Goal: Task Accomplishment & Management: Use online tool/utility

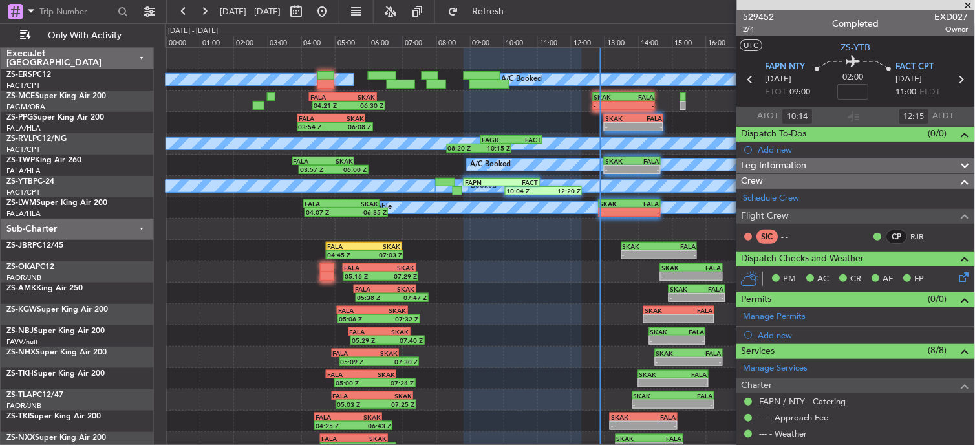
click at [472, 234] on div at bounding box center [571, 229] width 810 height 21
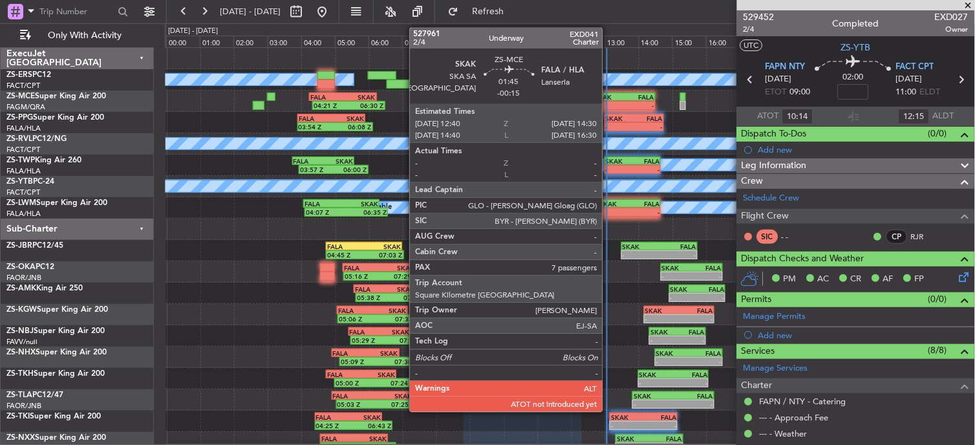
click at [609, 97] on div "SKAK" at bounding box center [609, 97] width 30 height 8
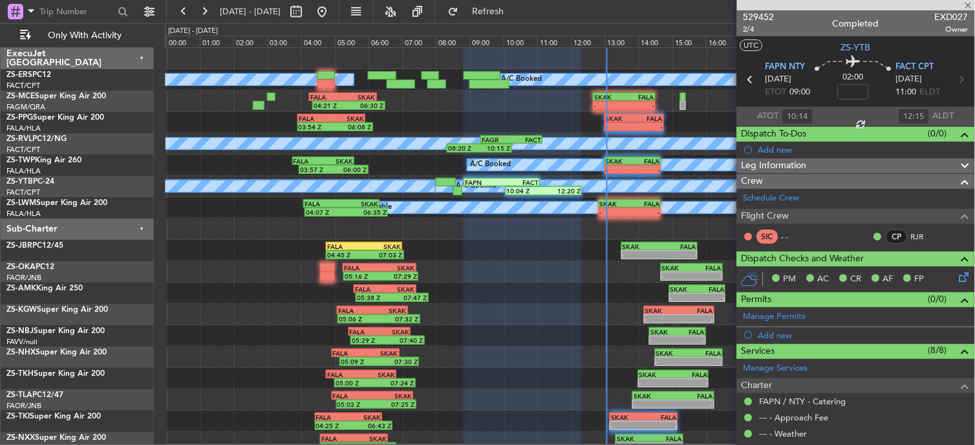
type input "-00:15"
type input "7"
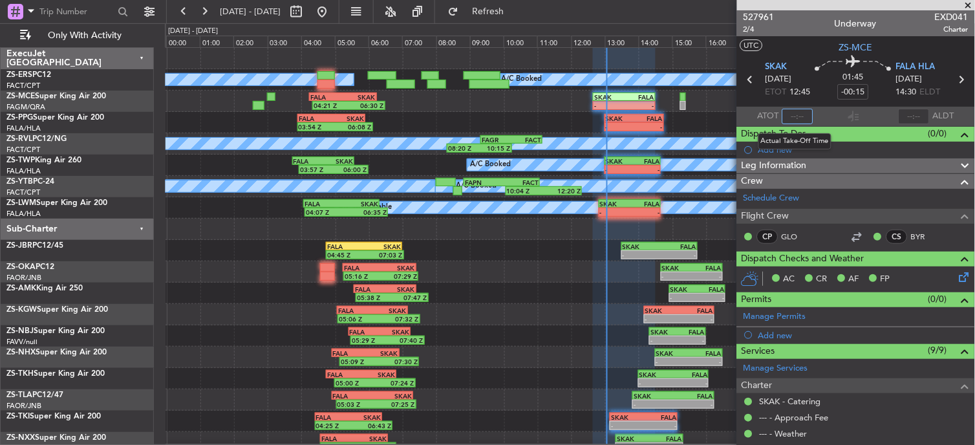
click at [791, 118] on input "text" at bounding box center [798, 117] width 31 height 16
type input "13:00"
click at [819, 113] on section "ATOT 13:00 ALDT" at bounding box center [856, 116] width 238 height 19
click at [515, 293] on div "05:38 Z 07:47 Z FALA 05:35 Z SKAK 07:25 Z - - SKAK 14:55 Z FALA 16:35 Z" at bounding box center [571, 293] width 810 height 21
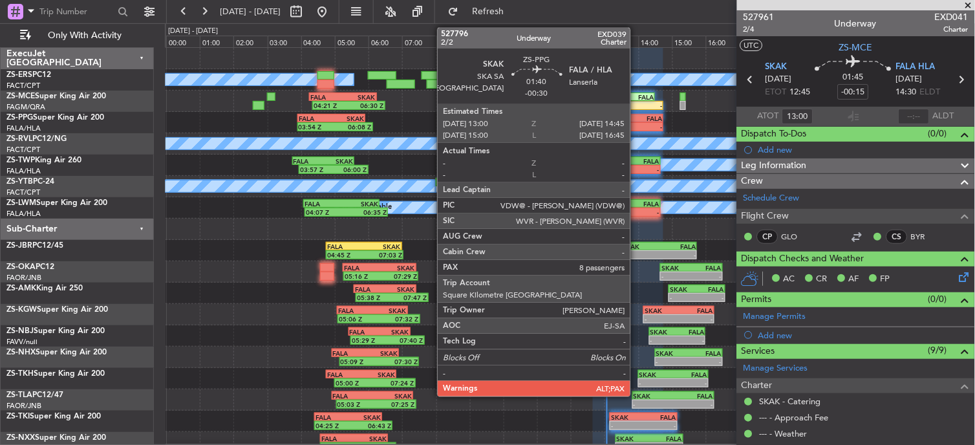
click at [637, 122] on div "- -" at bounding box center [634, 126] width 60 height 9
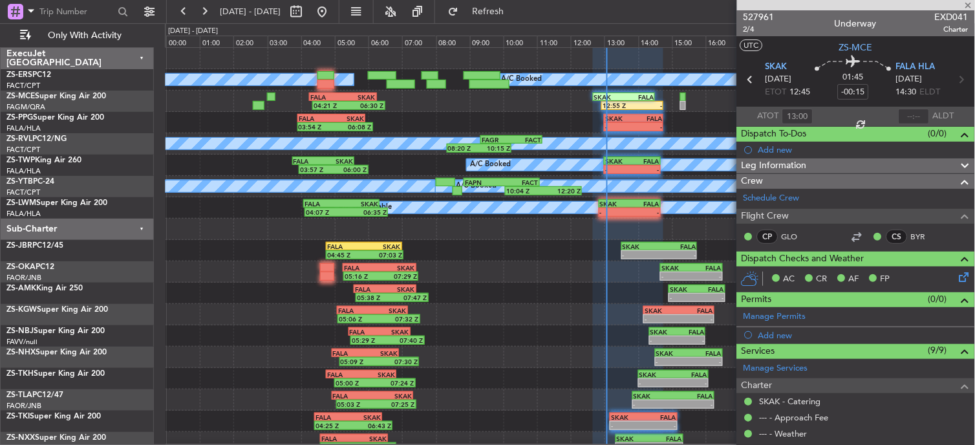
type input "-00:30"
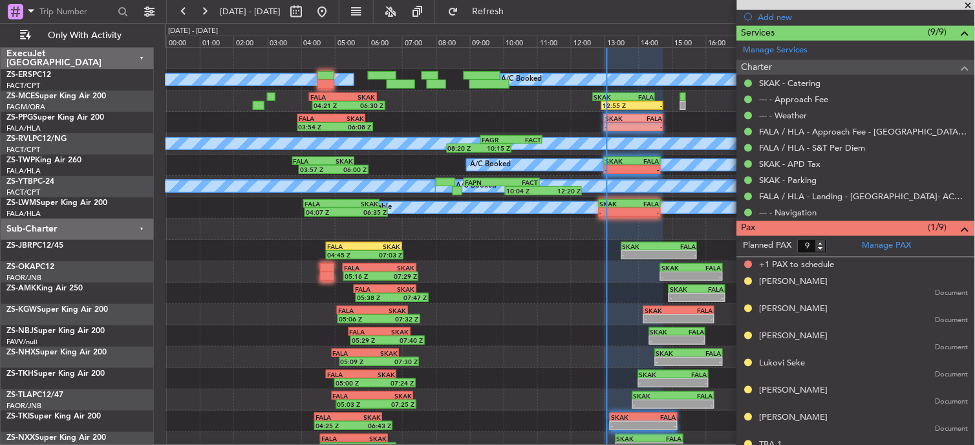
scroll to position [380, 0]
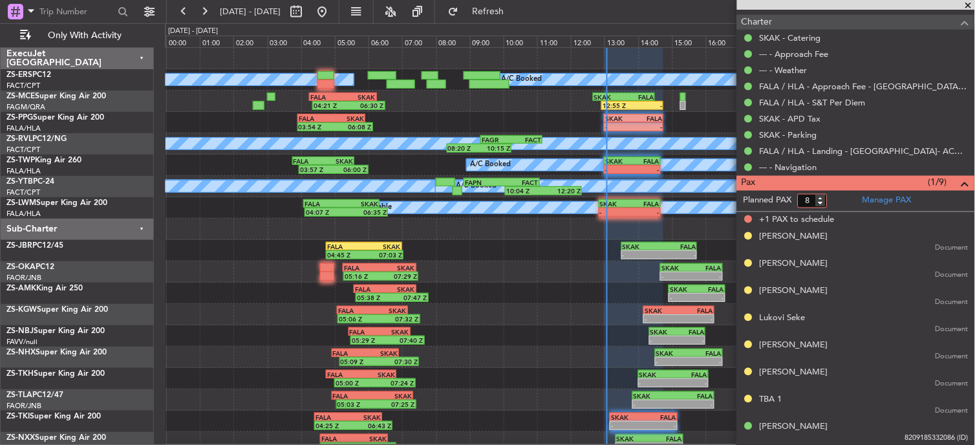
type input "8"
click at [825, 203] on input "8" at bounding box center [813, 201] width 30 height 14
click at [834, 191] on form "Planned PAX 8" at bounding box center [796, 201] width 119 height 21
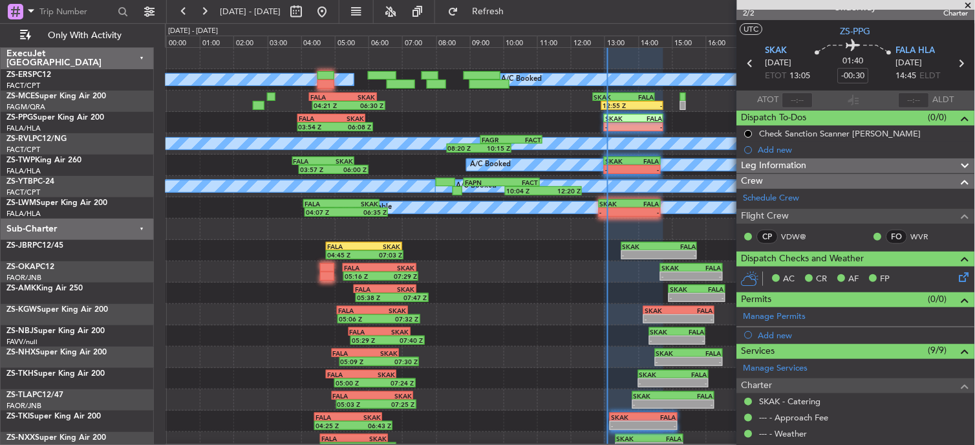
scroll to position [0, 0]
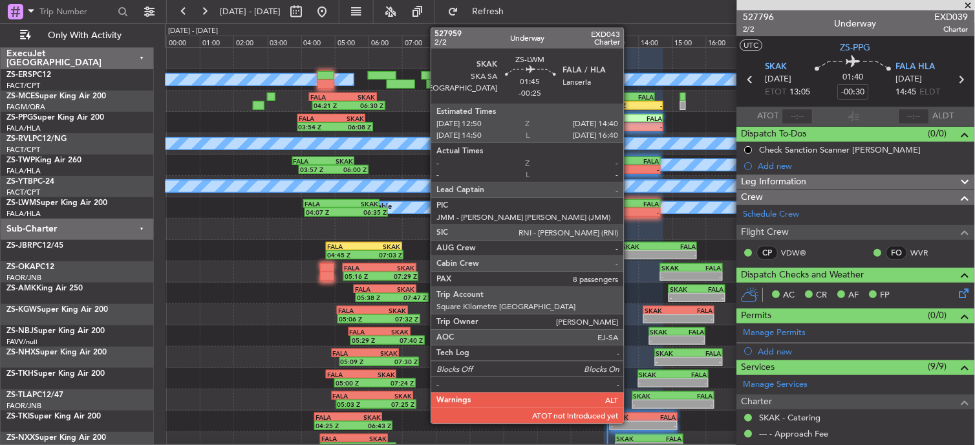
click at [631, 204] on div "FALA" at bounding box center [645, 204] width 30 height 8
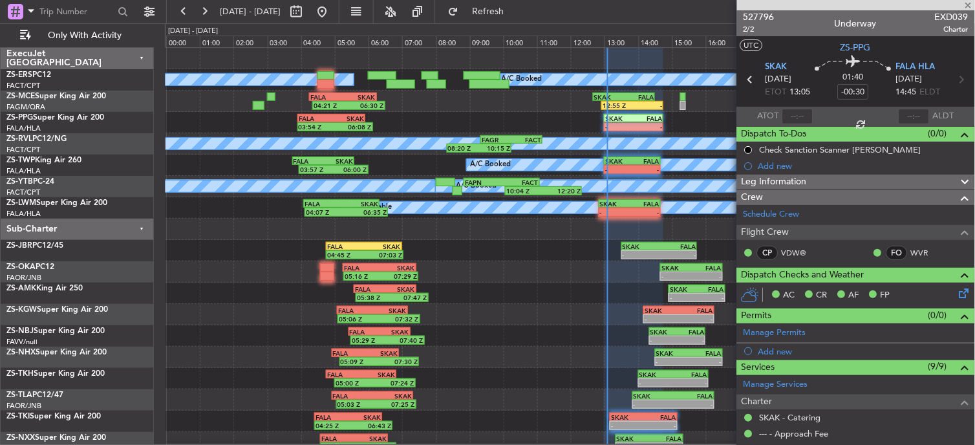
type input "-00:25"
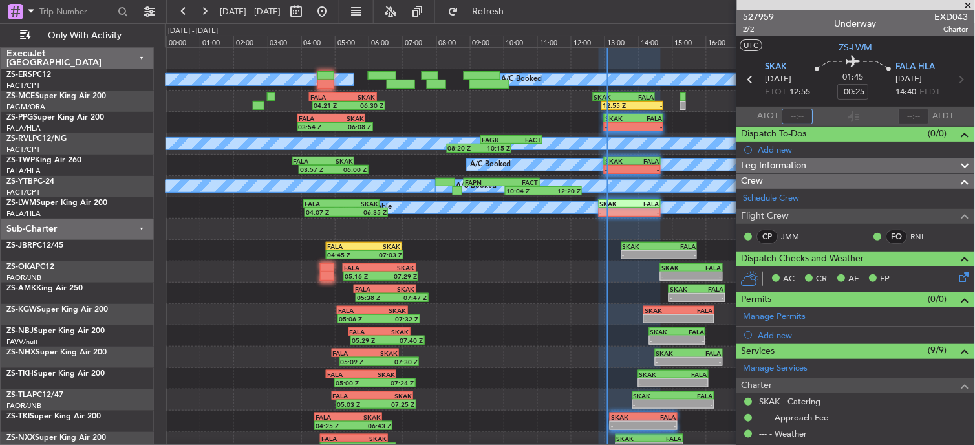
click at [806, 110] on input "text" at bounding box center [798, 117] width 31 height 16
type input "13:04"
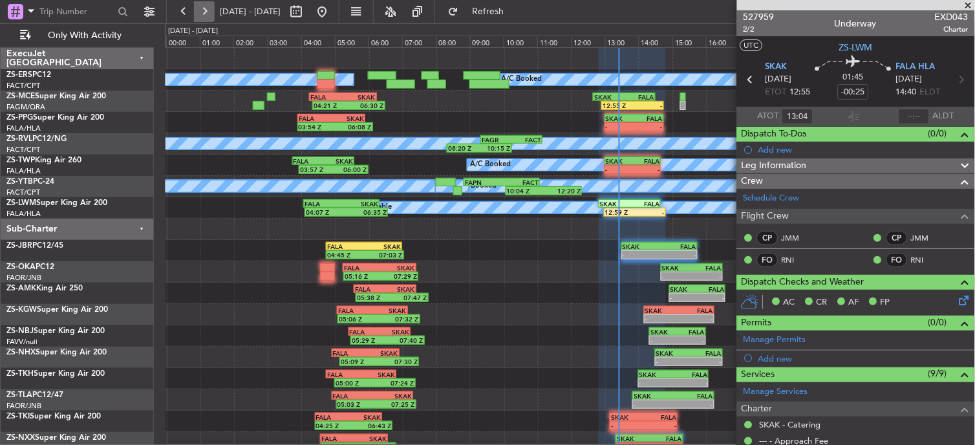
click at [206, 11] on button at bounding box center [204, 11] width 21 height 21
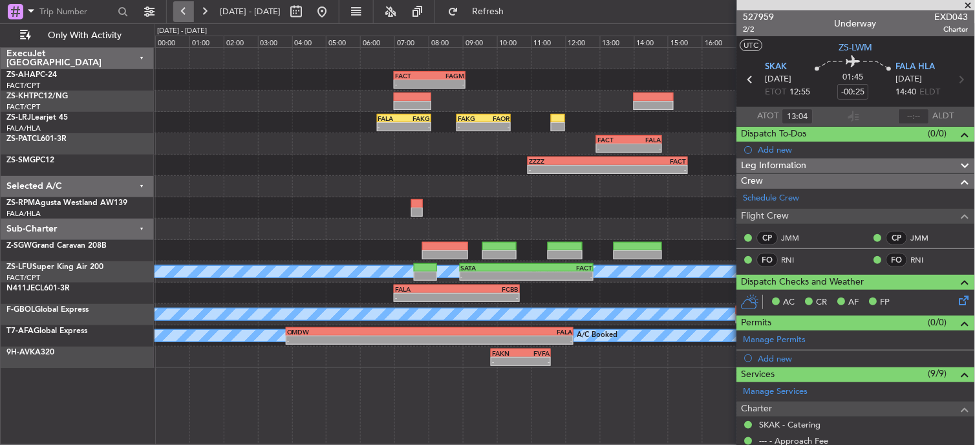
click at [180, 7] on button at bounding box center [183, 11] width 21 height 21
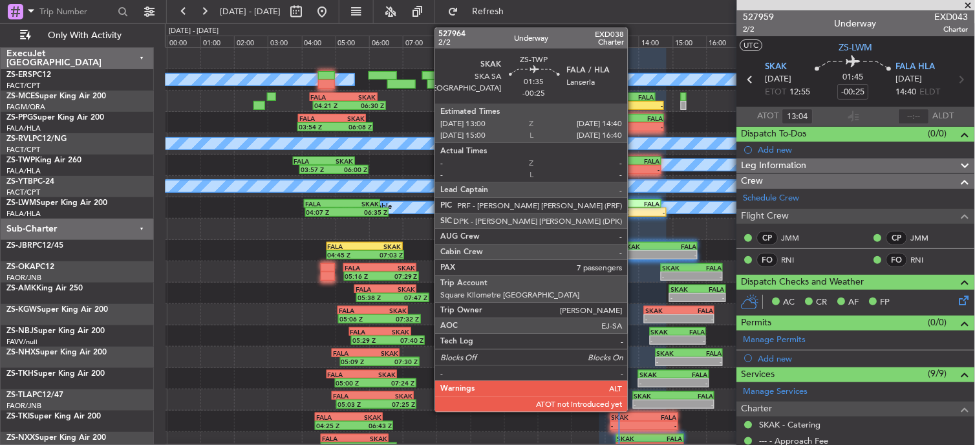
click at [634, 169] on div "-" at bounding box center [646, 170] width 27 height 8
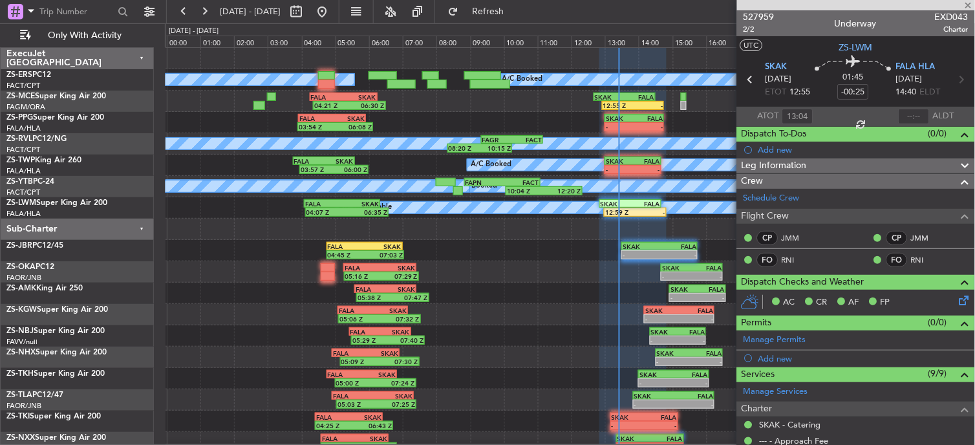
type input "7"
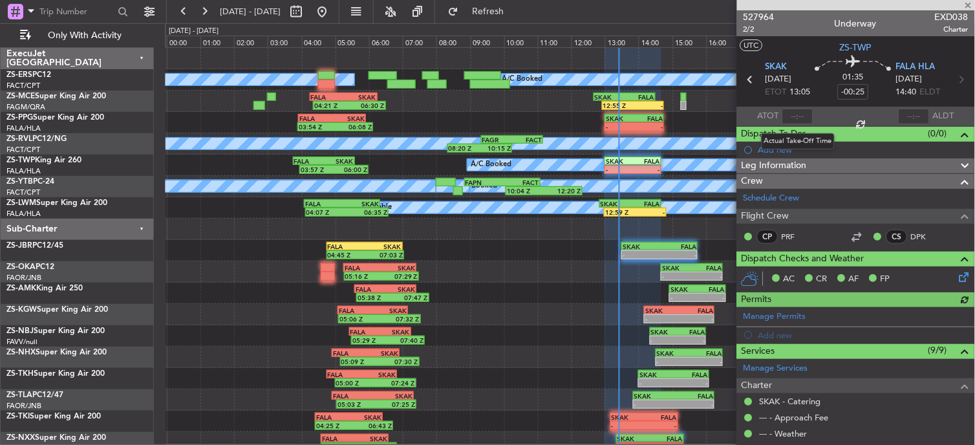
click at [786, 115] on div at bounding box center [798, 117] width 31 height 16
click at [790, 118] on input "text" at bounding box center [798, 117] width 31 height 16
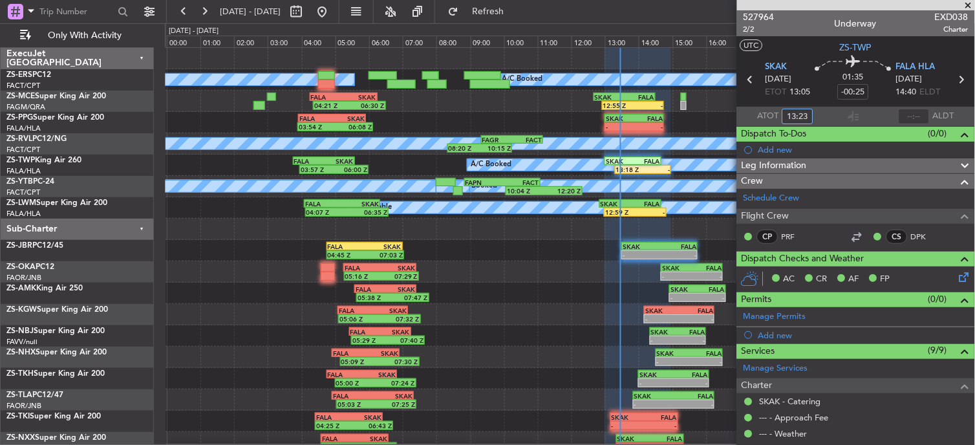
type input "13:23"
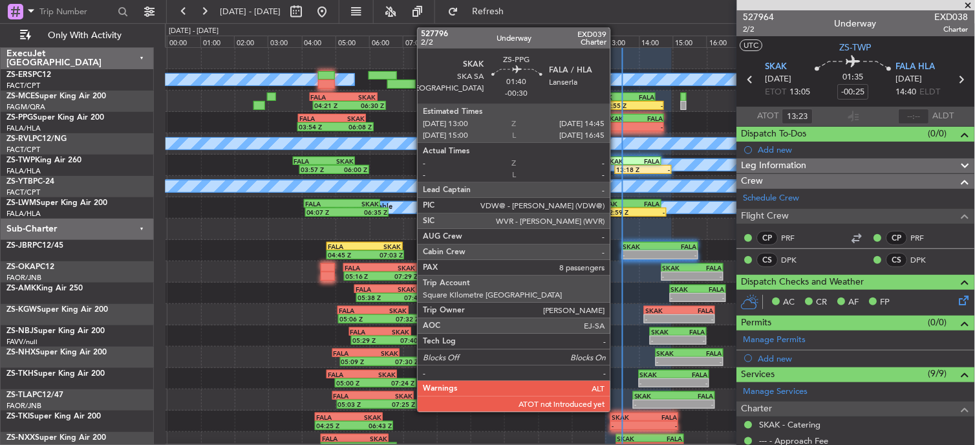
click at [617, 120] on div "SKAK" at bounding box center [621, 118] width 28 height 8
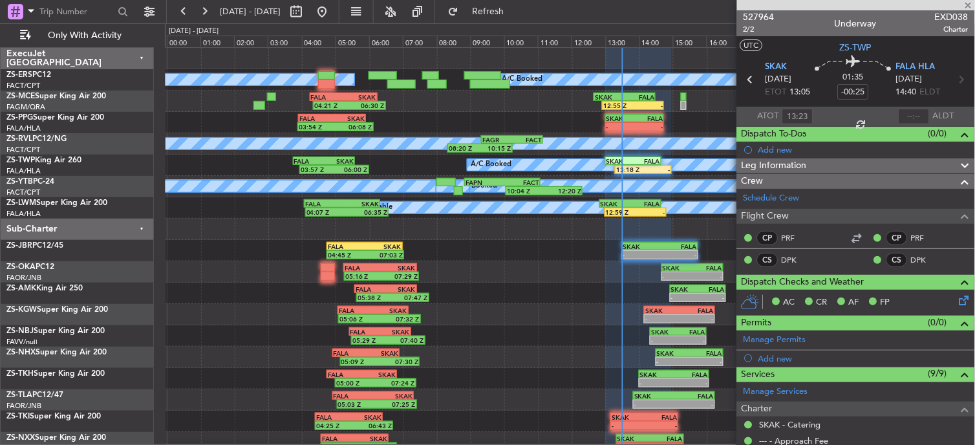
type input "-00:30"
type input "8"
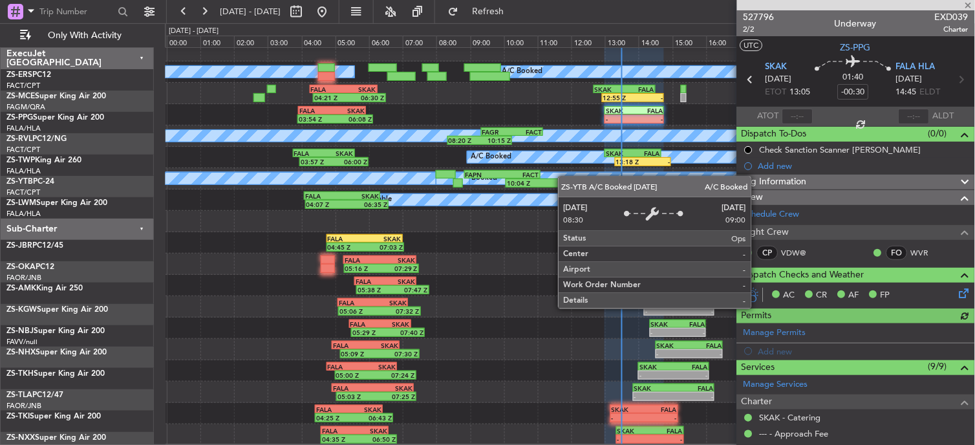
scroll to position [8, 0]
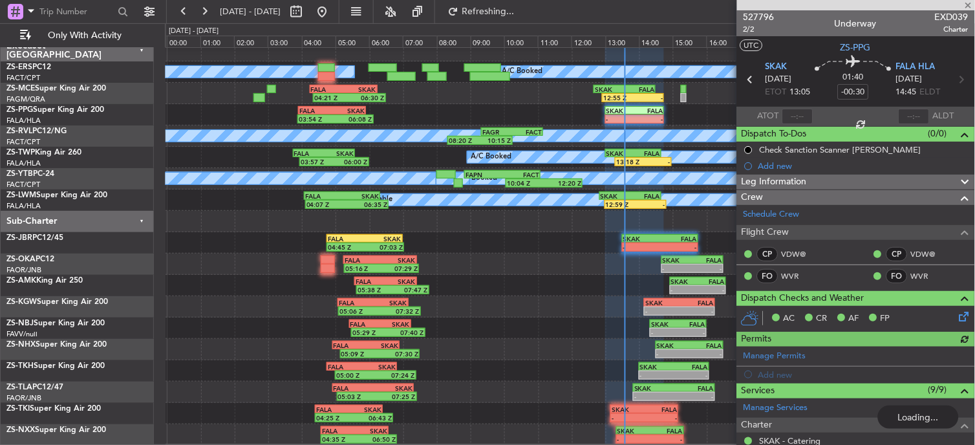
type input "13:31"
